Goal: Information Seeking & Learning: Check status

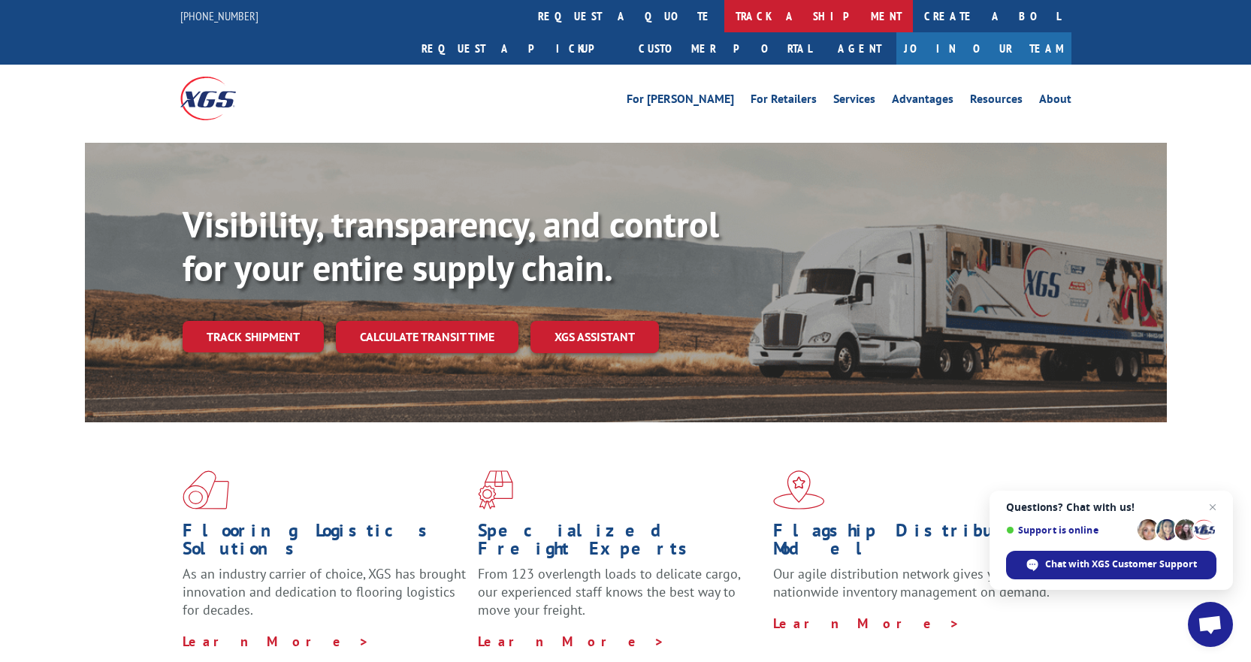
click at [724, 22] on link "track a shipment" at bounding box center [818, 16] width 189 height 32
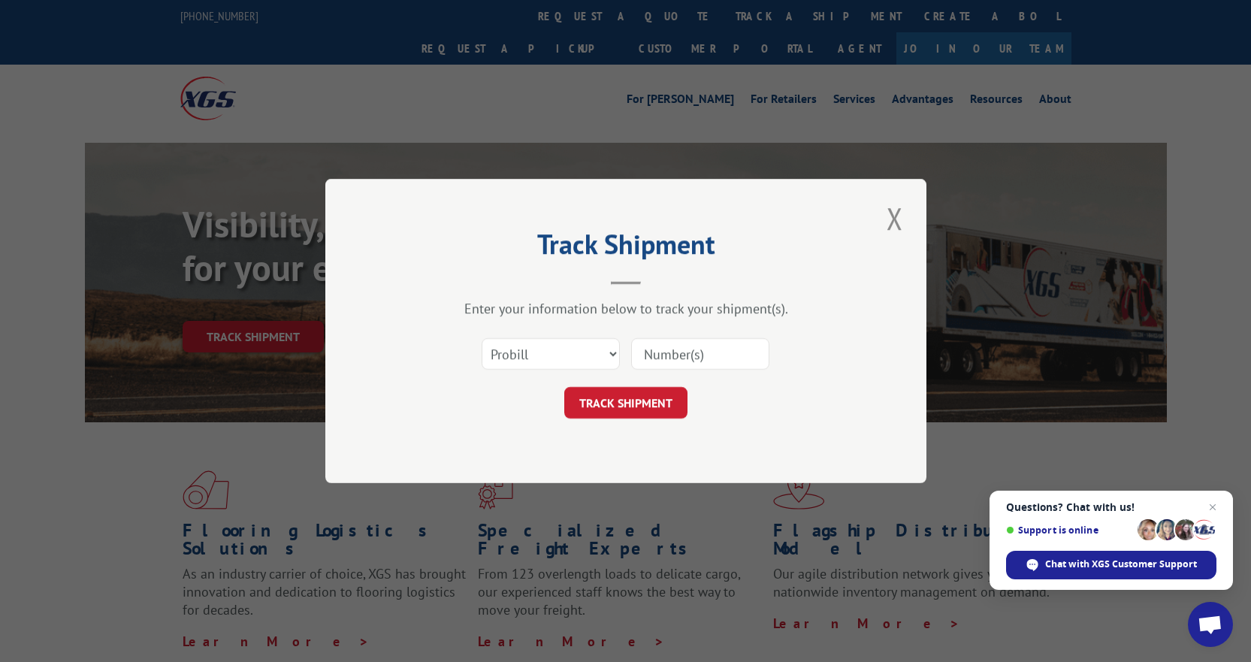
click at [665, 352] on input at bounding box center [700, 354] width 138 height 32
paste input "17386293"
type input "17386293"
click at [630, 404] on button "TRACK SHIPMENT" at bounding box center [625, 403] width 123 height 32
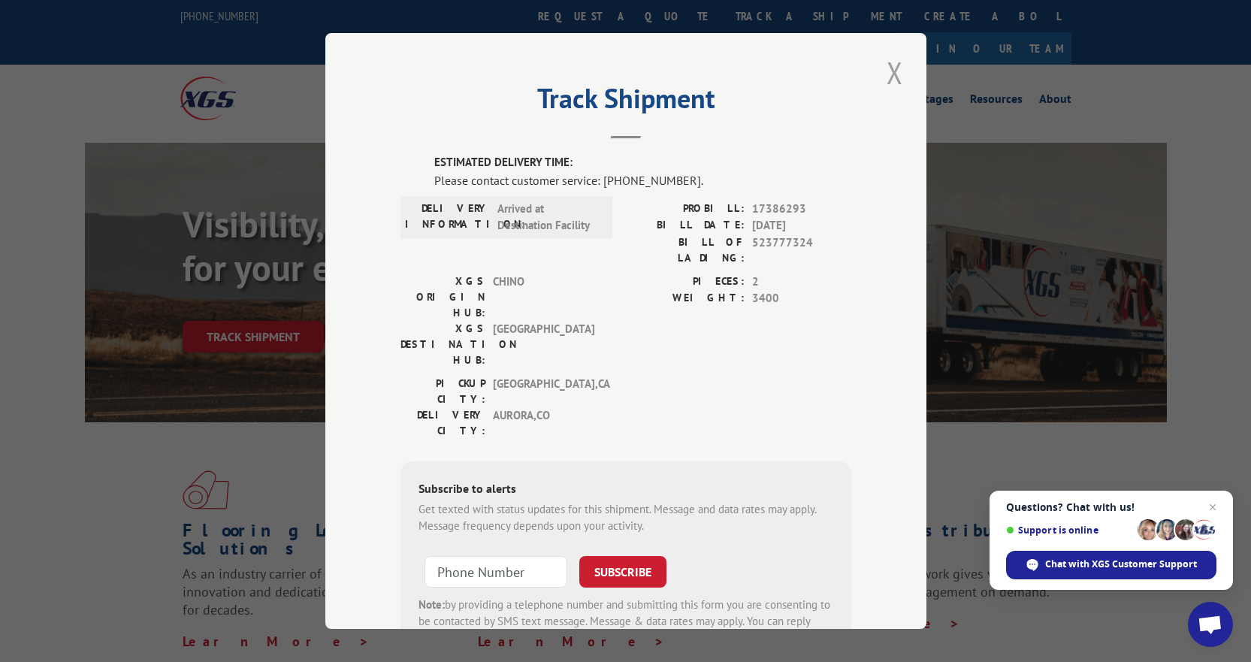
click at [891, 76] on button "Close modal" at bounding box center [895, 72] width 26 height 41
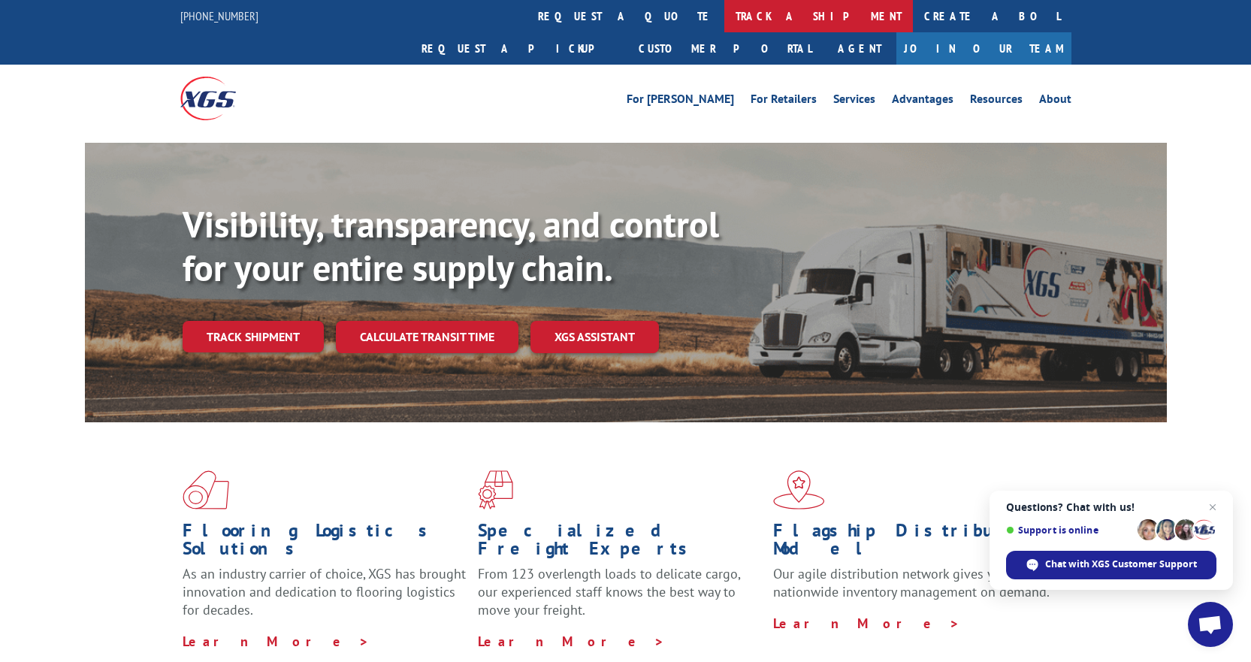
click at [724, 20] on link "track a shipment" at bounding box center [818, 16] width 189 height 32
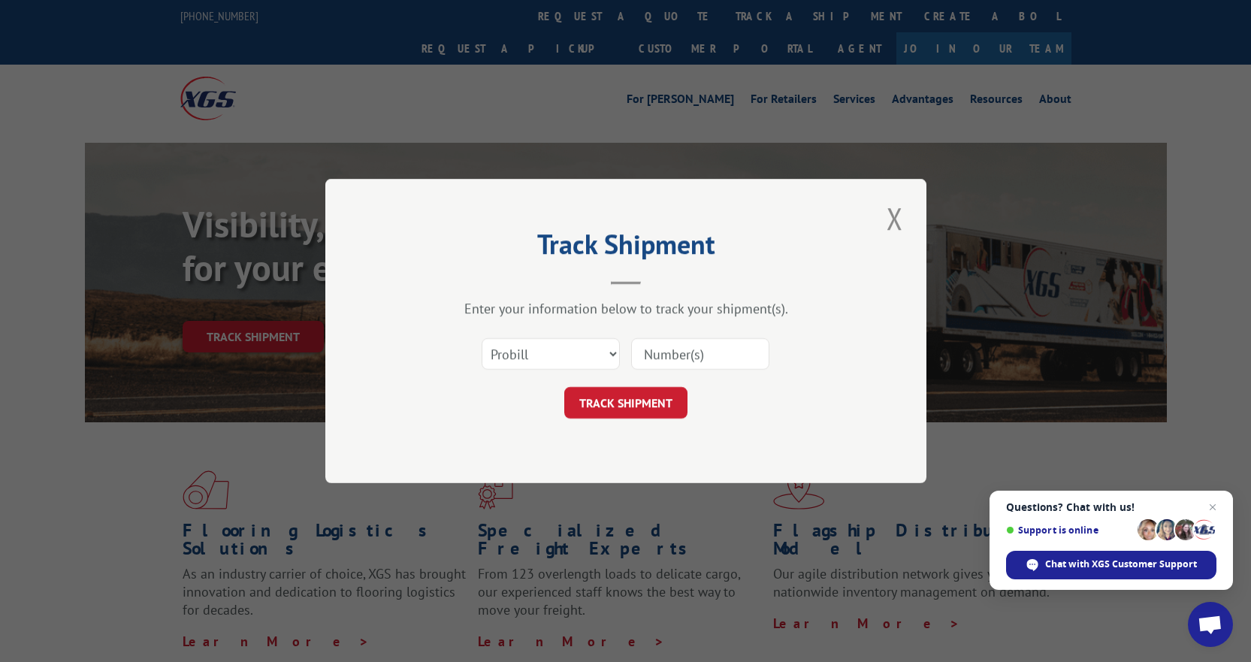
click at [696, 351] on input at bounding box center [700, 354] width 138 height 32
paste input "17386293"
type input "17386293"
click at [666, 396] on button "TRACK SHIPMENT" at bounding box center [625, 403] width 123 height 32
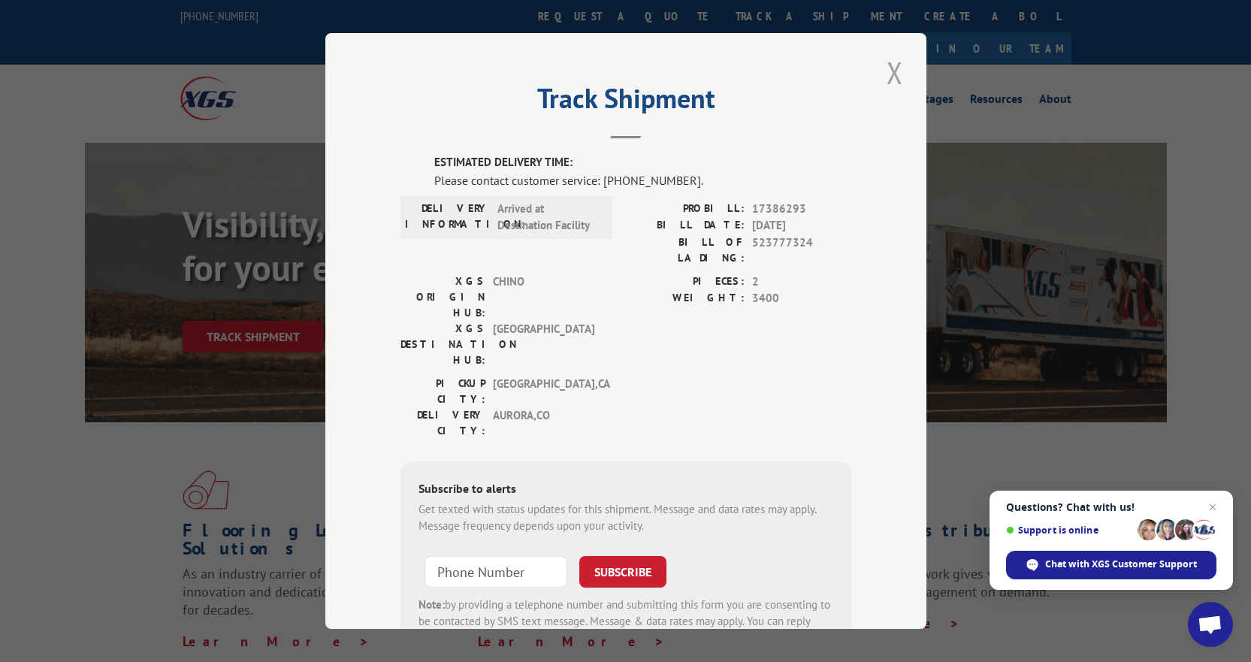
click at [895, 77] on button "Close modal" at bounding box center [895, 72] width 26 height 41
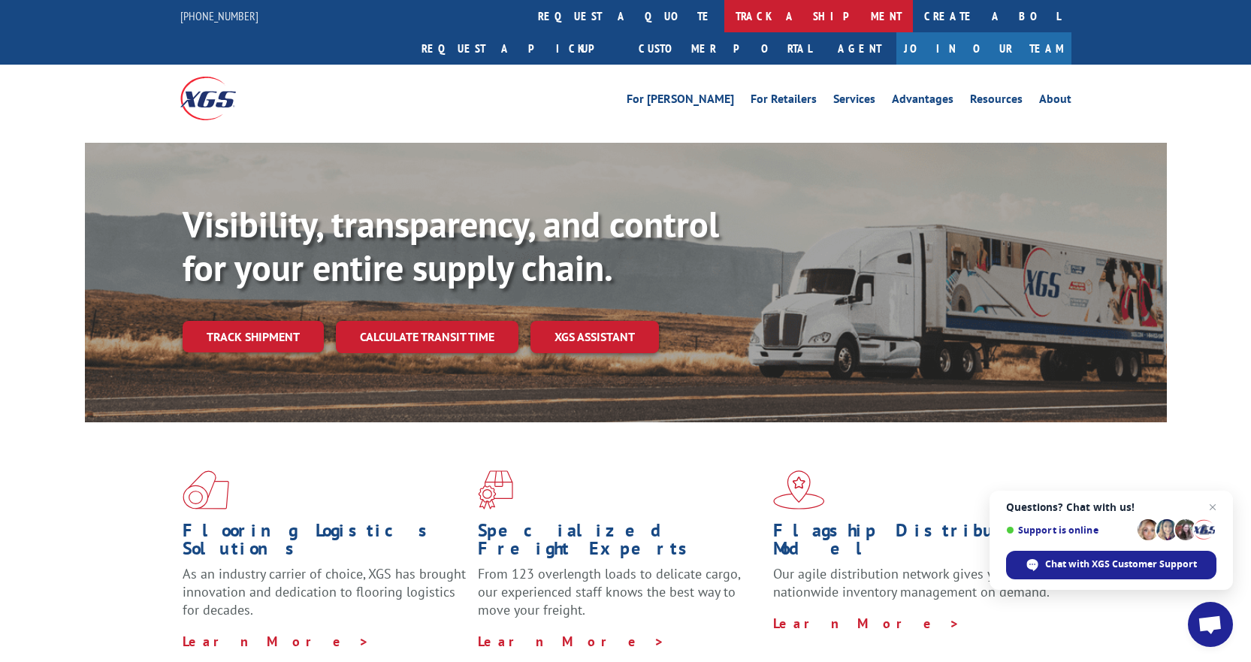
click at [724, 15] on link "track a shipment" at bounding box center [818, 16] width 189 height 32
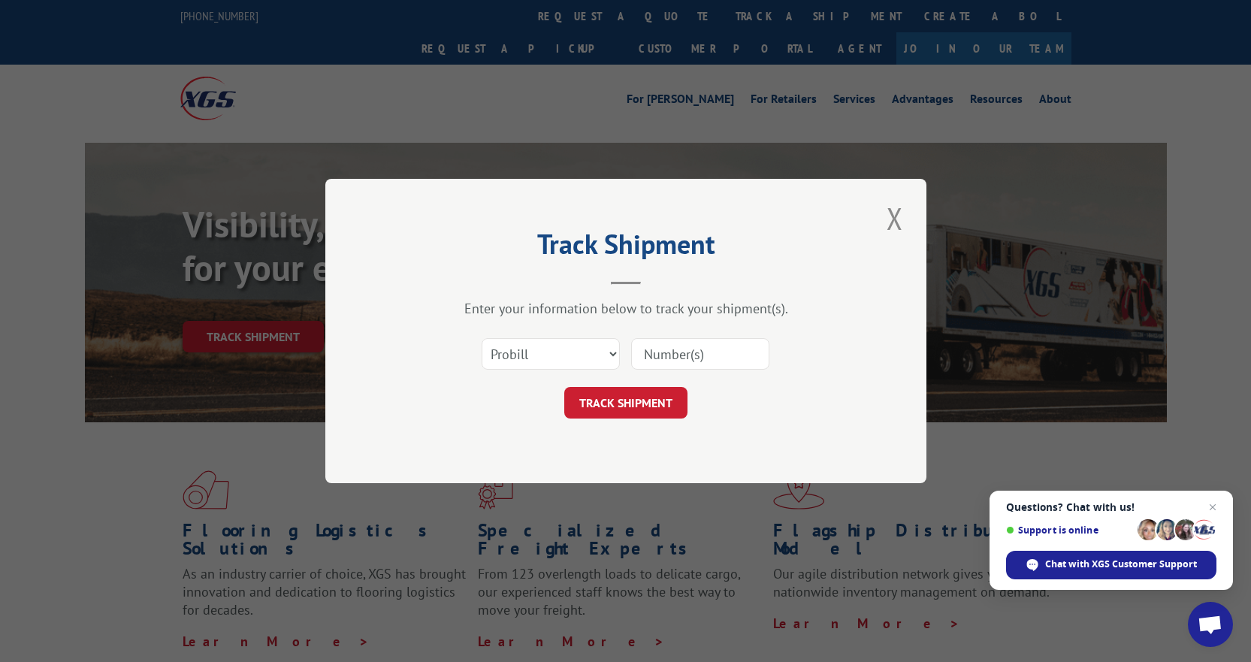
drag, startPoint x: 669, startPoint y: 343, endPoint x: 674, endPoint y: 350, distance: 9.2
click at [670, 343] on input at bounding box center [700, 354] width 138 height 32
paste input "17386348"
type input "17386348"
click at [658, 404] on button "TRACK SHIPMENT" at bounding box center [625, 403] width 123 height 32
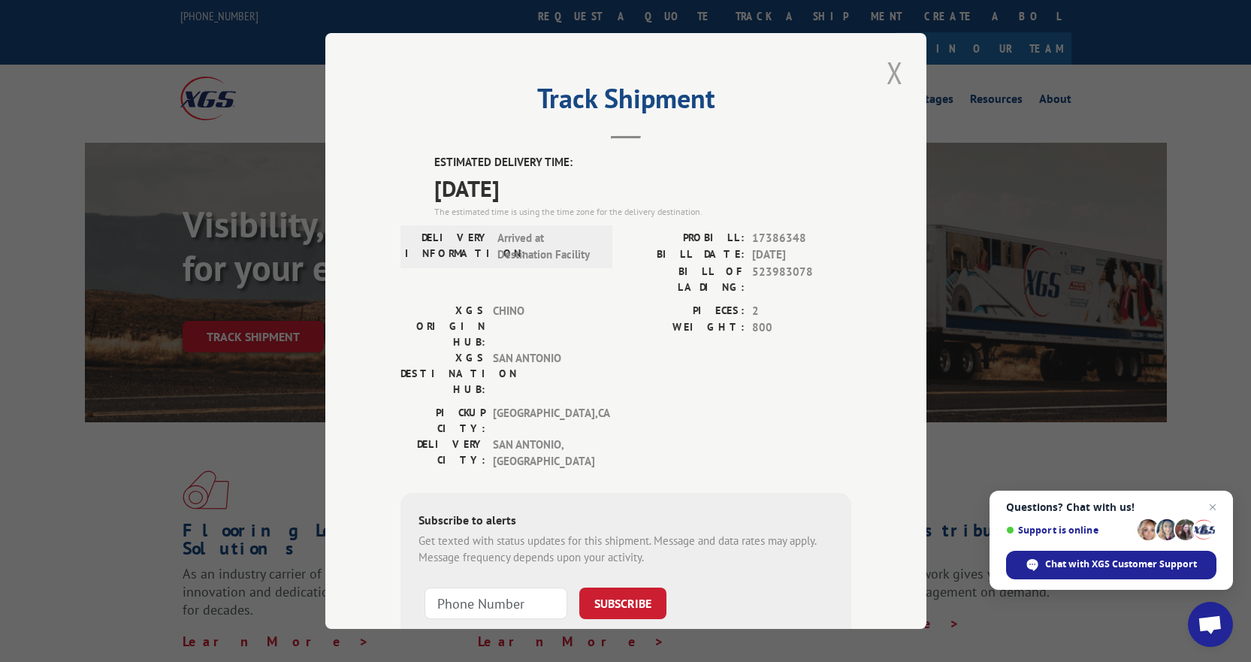
click at [888, 78] on button "Close modal" at bounding box center [895, 72] width 26 height 41
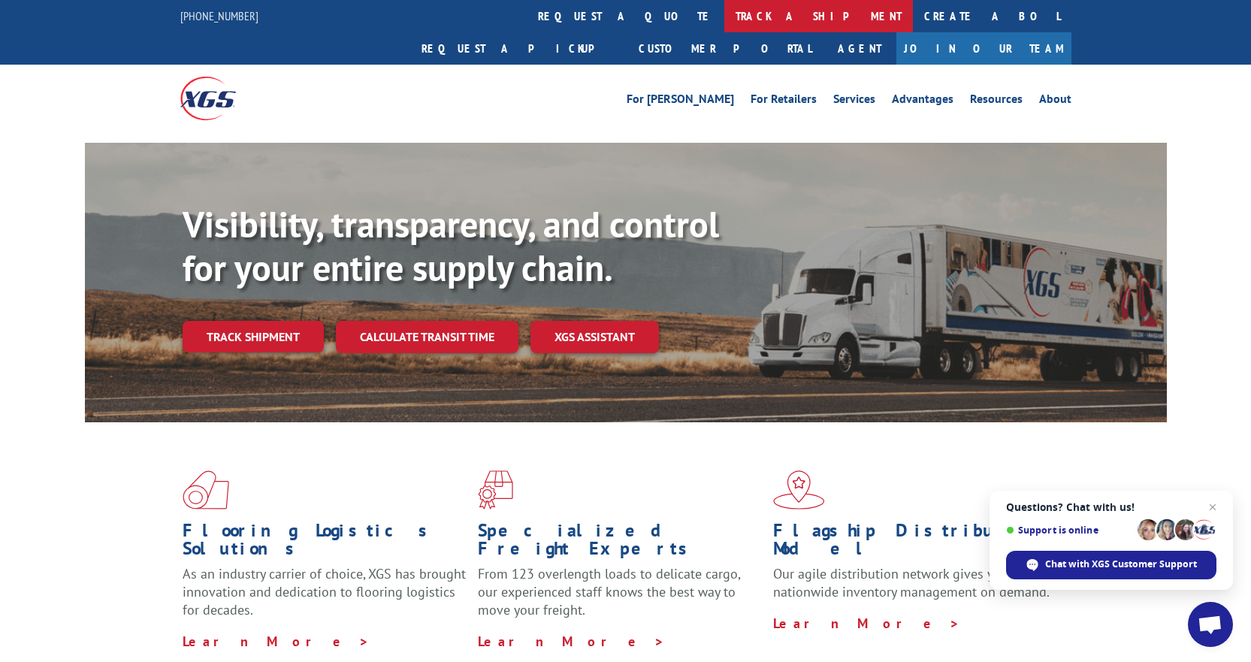
click at [724, 8] on link "track a shipment" at bounding box center [818, 16] width 189 height 32
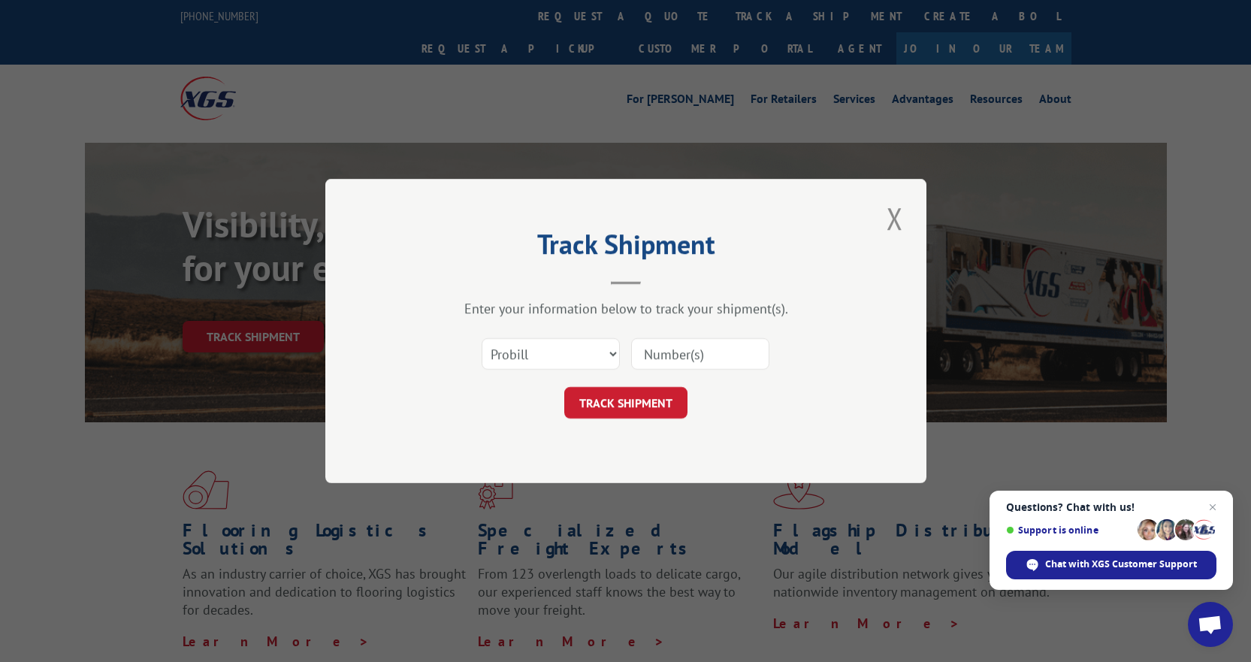
click at [693, 352] on input at bounding box center [700, 354] width 138 height 32
paste input "17386353"
type input "17386353"
click at [642, 403] on button "TRACK SHIPMENT" at bounding box center [625, 403] width 123 height 32
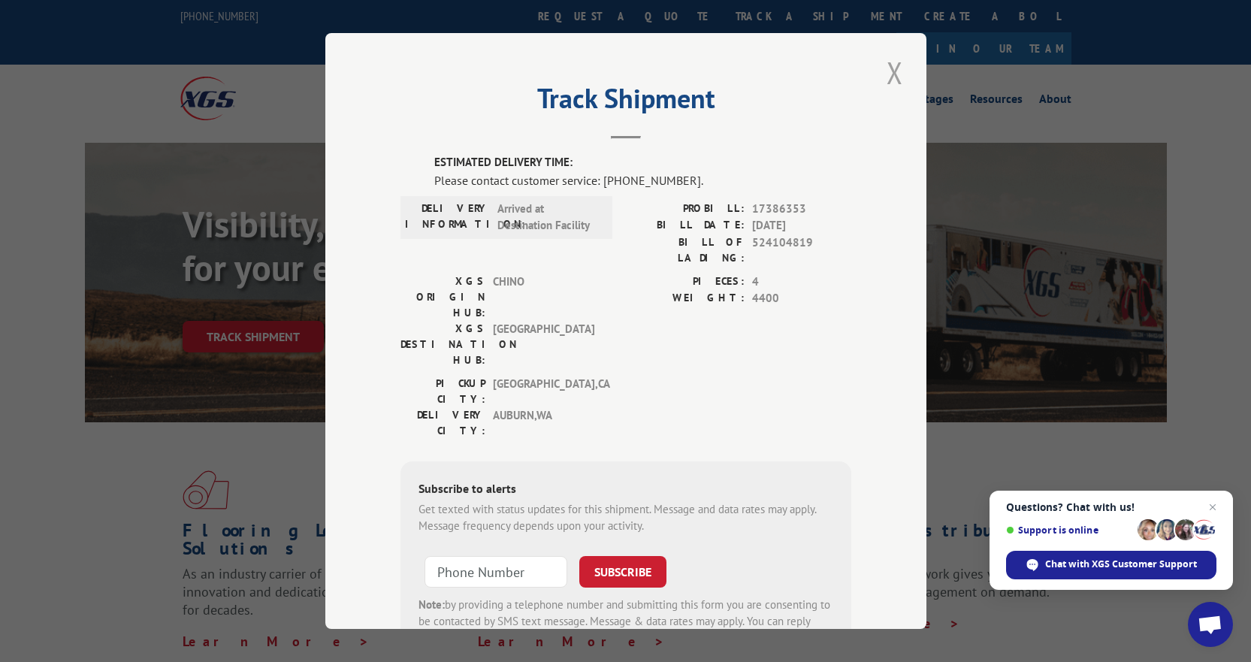
click at [895, 65] on button "Close modal" at bounding box center [895, 72] width 26 height 41
